Goal: Use online tool/utility: Utilize a website feature to perform a specific function

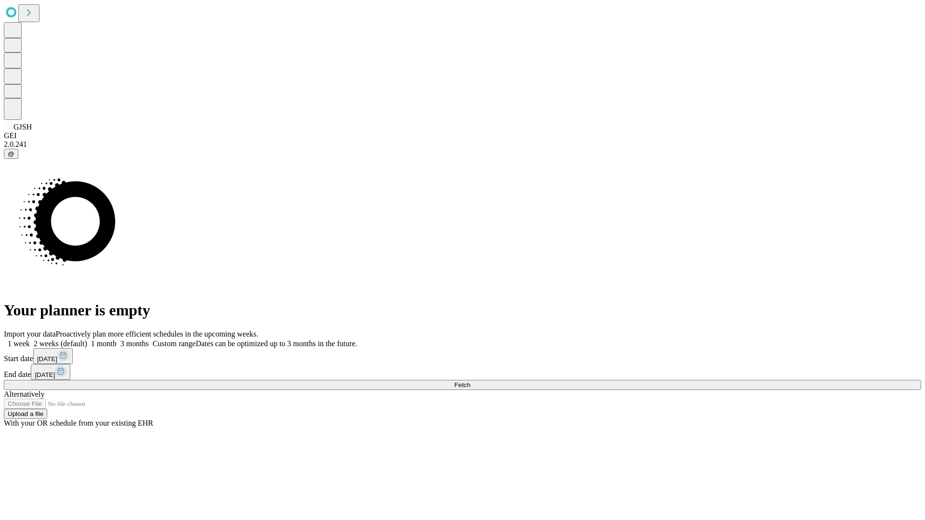
click at [87, 340] on label "2 weeks (default)" at bounding box center [58, 344] width 57 height 8
click at [470, 381] on span "Fetch" at bounding box center [462, 384] width 16 height 7
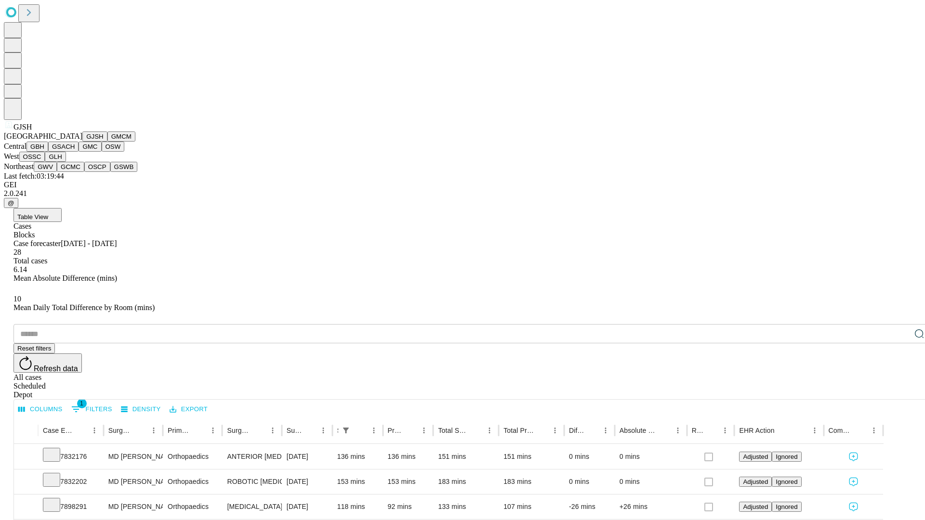
click at [107, 142] on button "GMCM" at bounding box center [121, 136] width 28 height 10
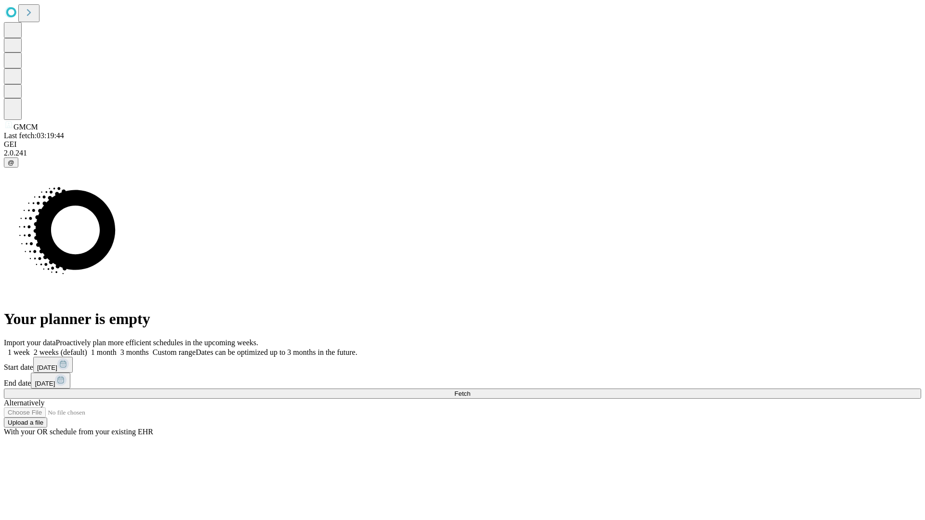
click at [87, 348] on label "2 weeks (default)" at bounding box center [58, 352] width 57 height 8
click at [470, 390] on span "Fetch" at bounding box center [462, 393] width 16 height 7
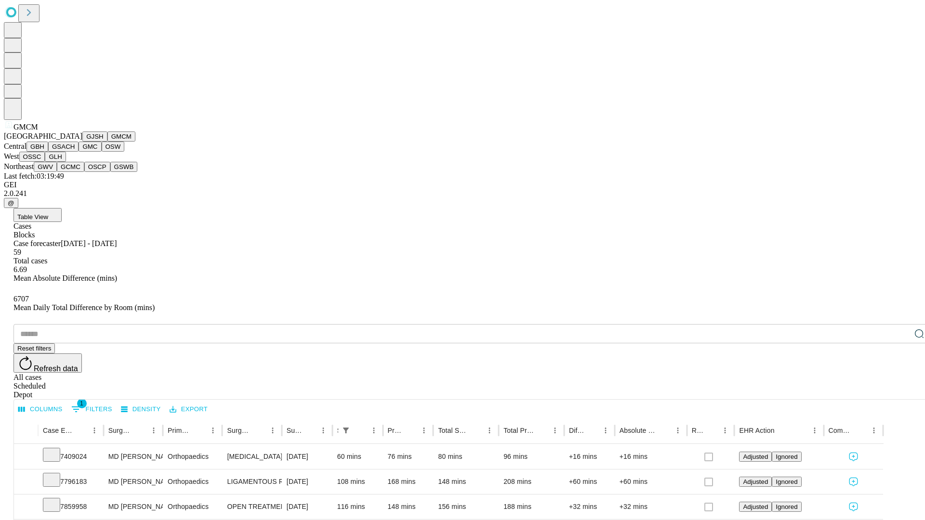
click at [48, 152] on button "GBH" at bounding box center [37, 147] width 22 height 10
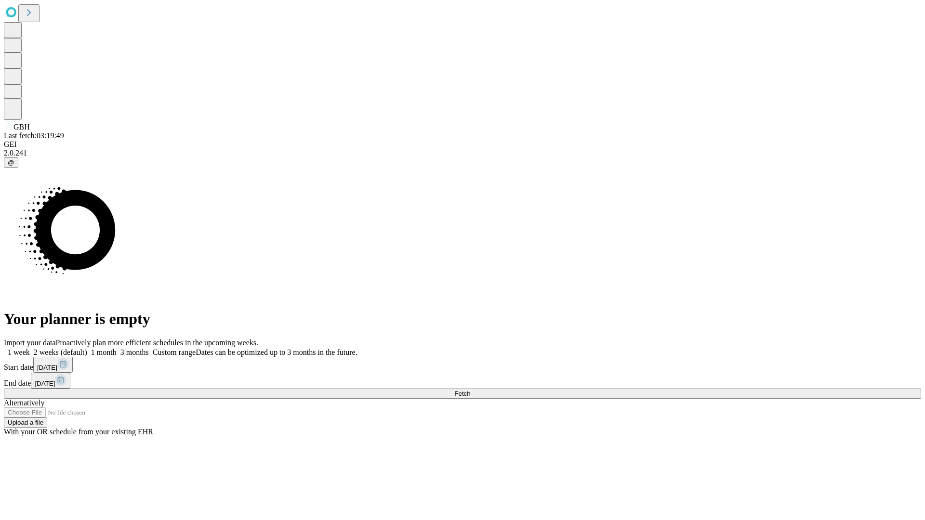
click at [470, 390] on span "Fetch" at bounding box center [462, 393] width 16 height 7
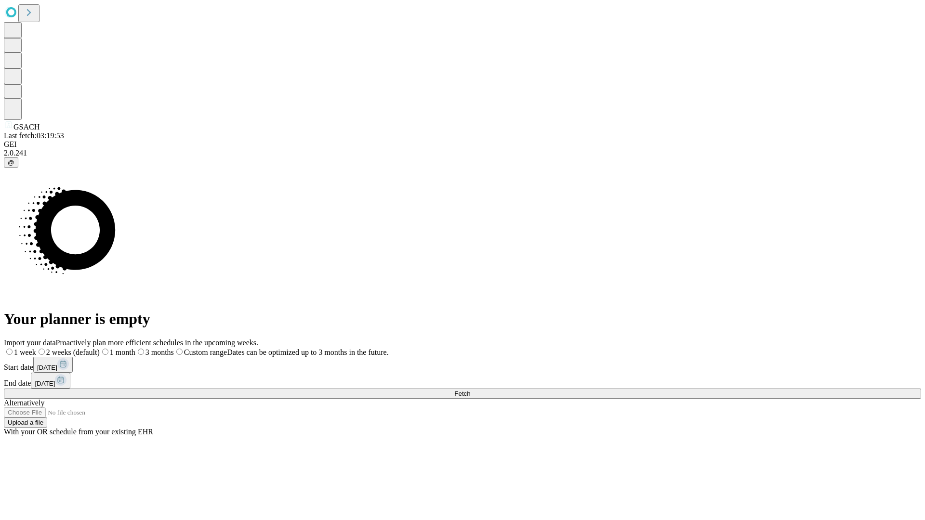
click at [100, 348] on label "2 weeks (default)" at bounding box center [68, 352] width 64 height 8
click at [470, 390] on span "Fetch" at bounding box center [462, 393] width 16 height 7
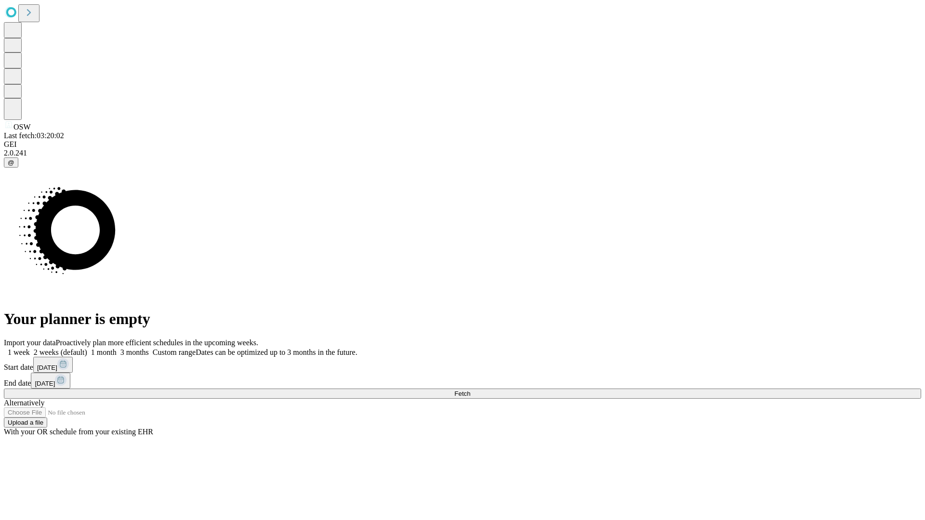
click at [87, 348] on label "2 weeks (default)" at bounding box center [58, 352] width 57 height 8
click at [470, 390] on span "Fetch" at bounding box center [462, 393] width 16 height 7
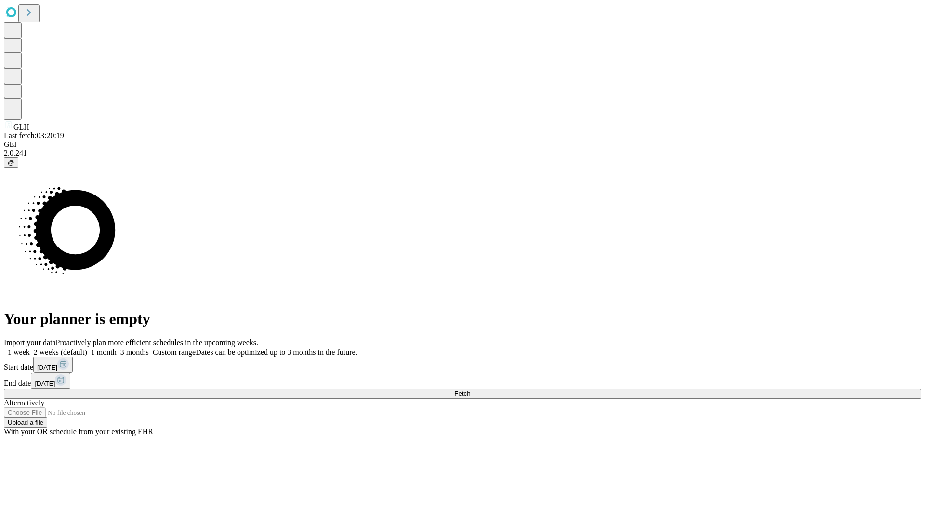
click at [470, 390] on span "Fetch" at bounding box center [462, 393] width 16 height 7
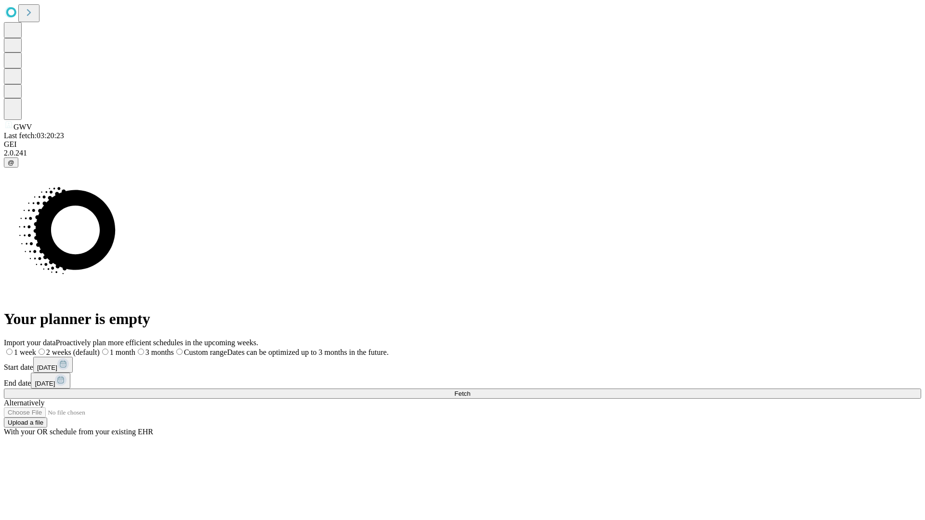
click at [100, 348] on label "2 weeks (default)" at bounding box center [68, 352] width 64 height 8
click at [470, 390] on span "Fetch" at bounding box center [462, 393] width 16 height 7
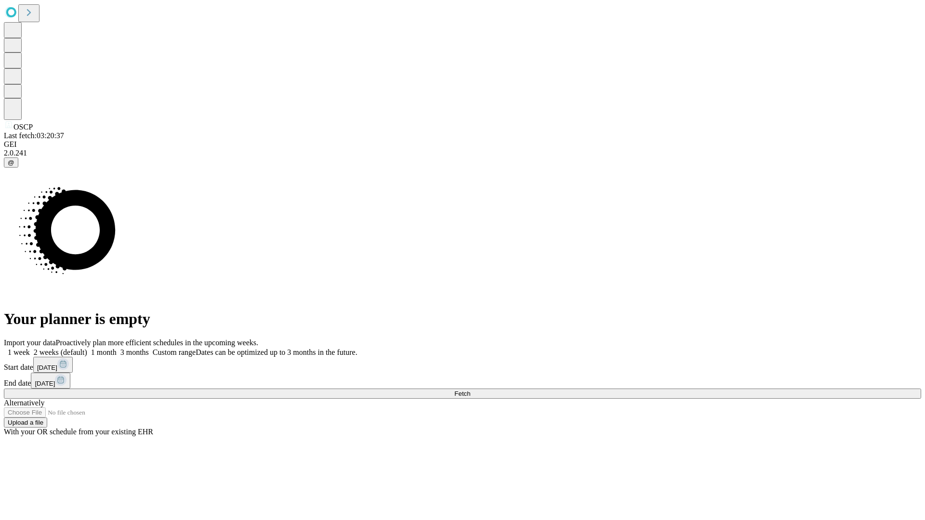
click at [87, 348] on label "2 weeks (default)" at bounding box center [58, 352] width 57 height 8
click at [470, 390] on span "Fetch" at bounding box center [462, 393] width 16 height 7
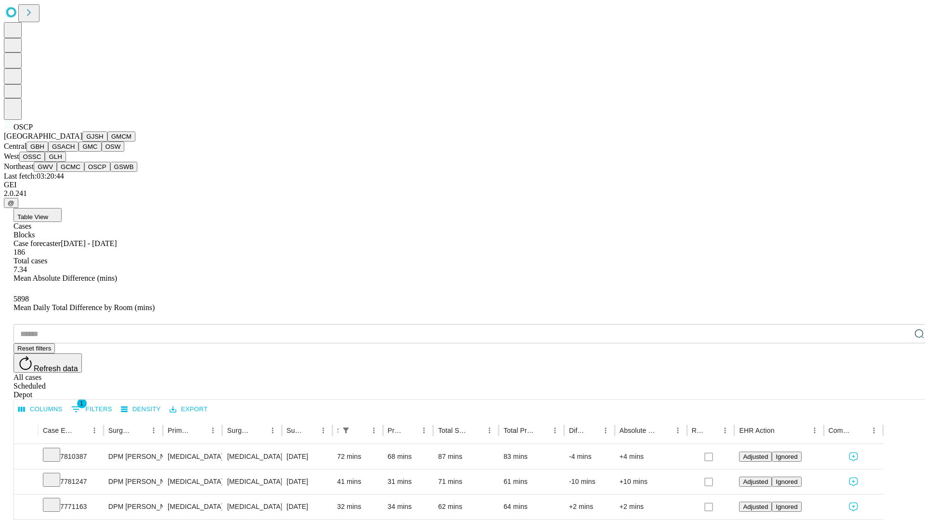
click at [110, 172] on button "GSWB" at bounding box center [123, 167] width 27 height 10
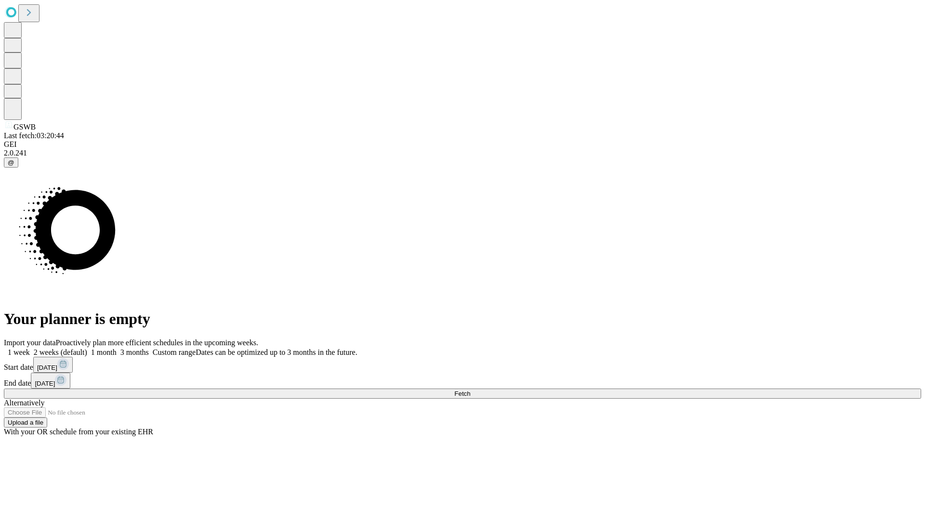
click at [87, 348] on label "2 weeks (default)" at bounding box center [58, 352] width 57 height 8
click at [470, 390] on span "Fetch" at bounding box center [462, 393] width 16 height 7
